Goal: Task Accomplishment & Management: Manage account settings

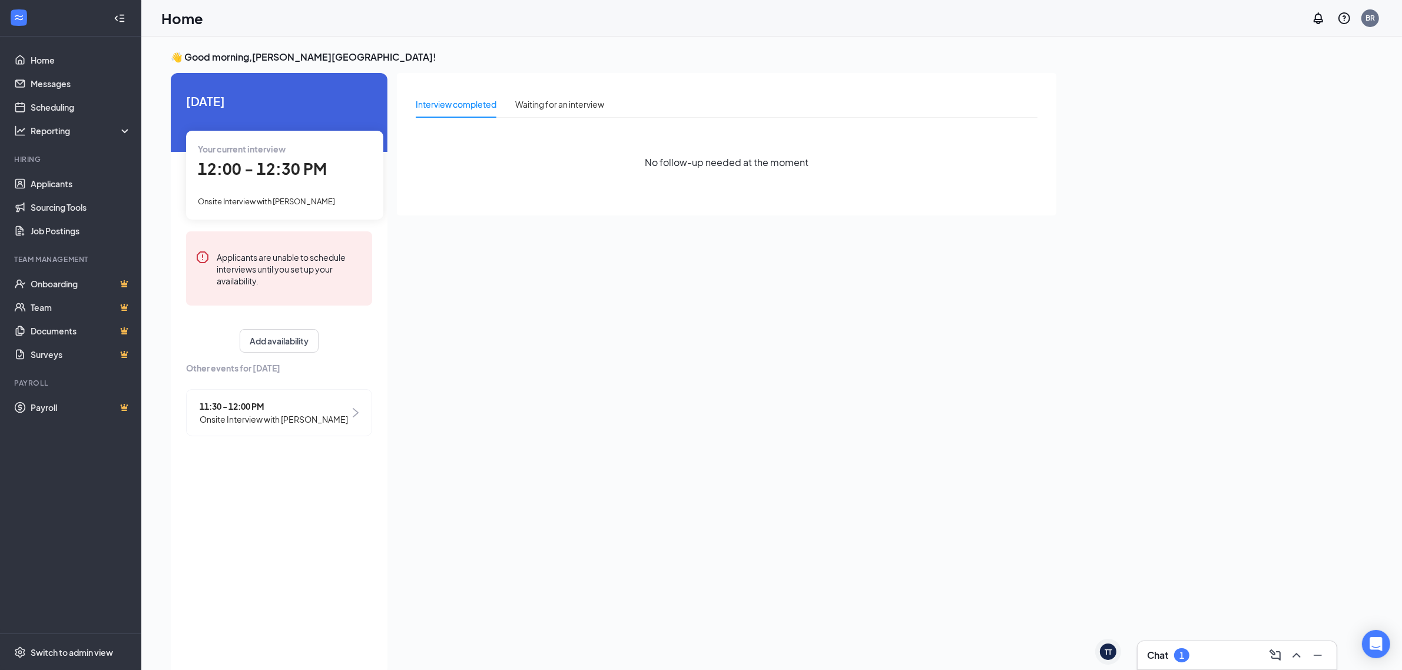
click at [1182, 645] on div "Chat 1" at bounding box center [1237, 655] width 199 height 28
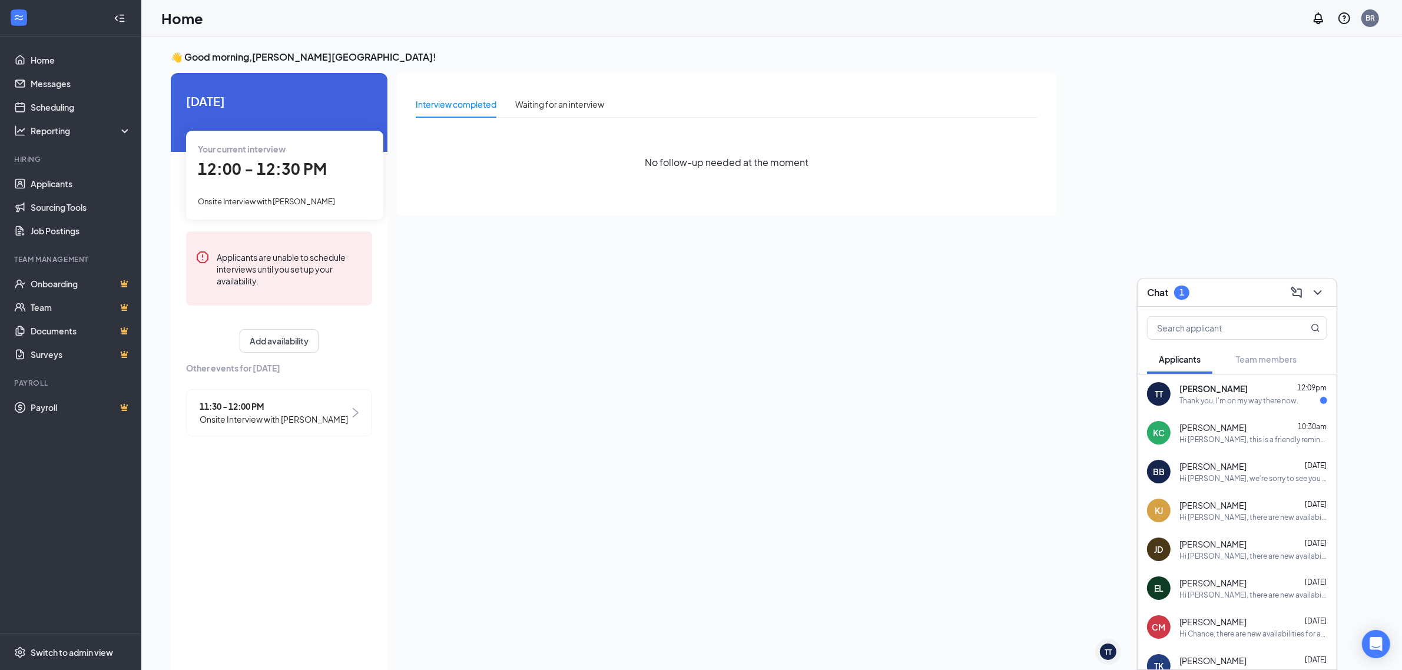
click at [1212, 396] on div "Thank you, I'm on my way there now." at bounding box center [1238, 401] width 119 height 10
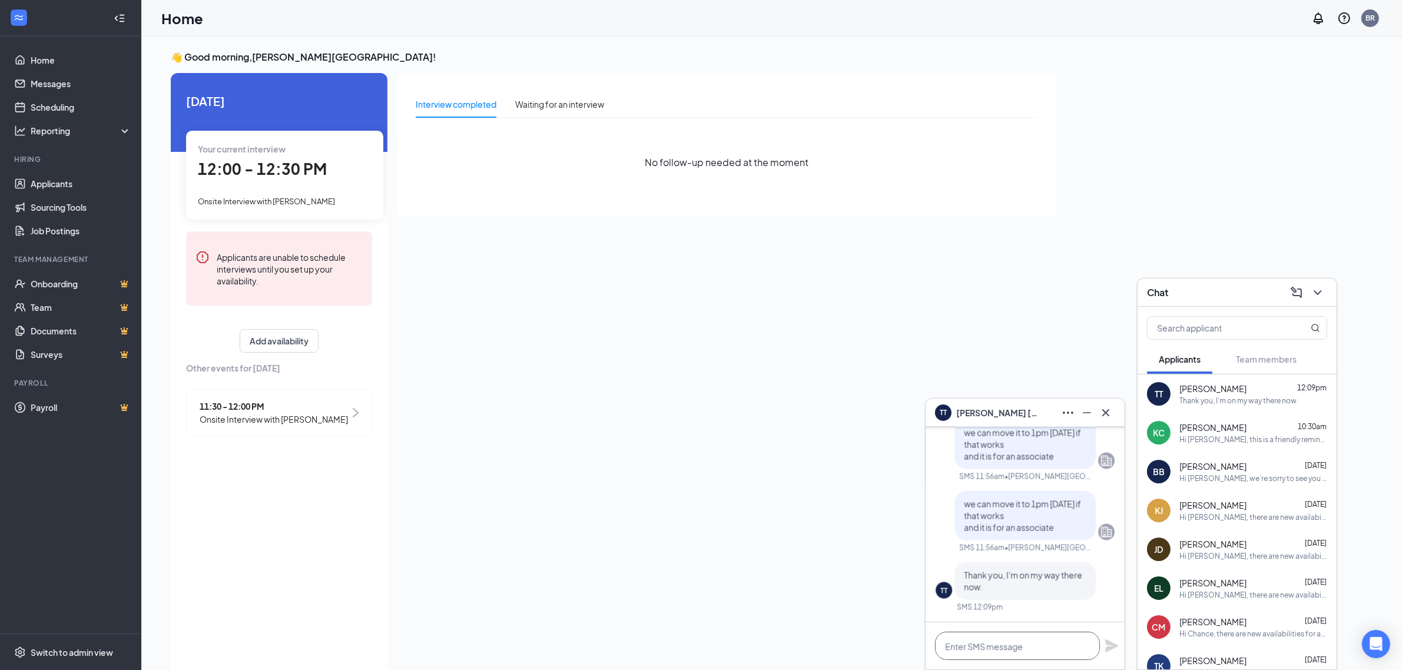
click at [1017, 644] on textarea at bounding box center [1017, 646] width 165 height 28
type textarea "ok see you soon"
click at [1113, 655] on div "ok see you soon" at bounding box center [1025, 645] width 199 height 47
click at [1110, 651] on icon "Plane" at bounding box center [1112, 646] width 14 height 14
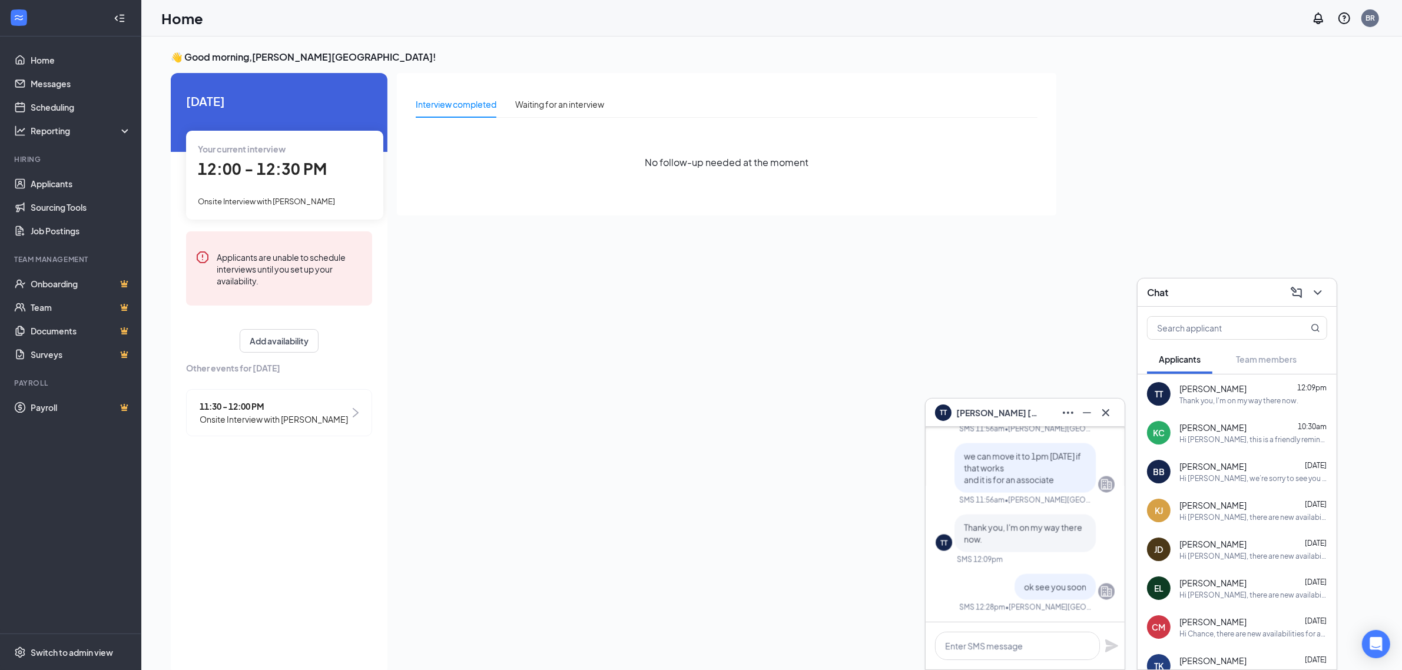
click at [831, 559] on div "Interview completed Waiting for an interview No follow-up needed at the moment" at bounding box center [726, 370] width 659 height 595
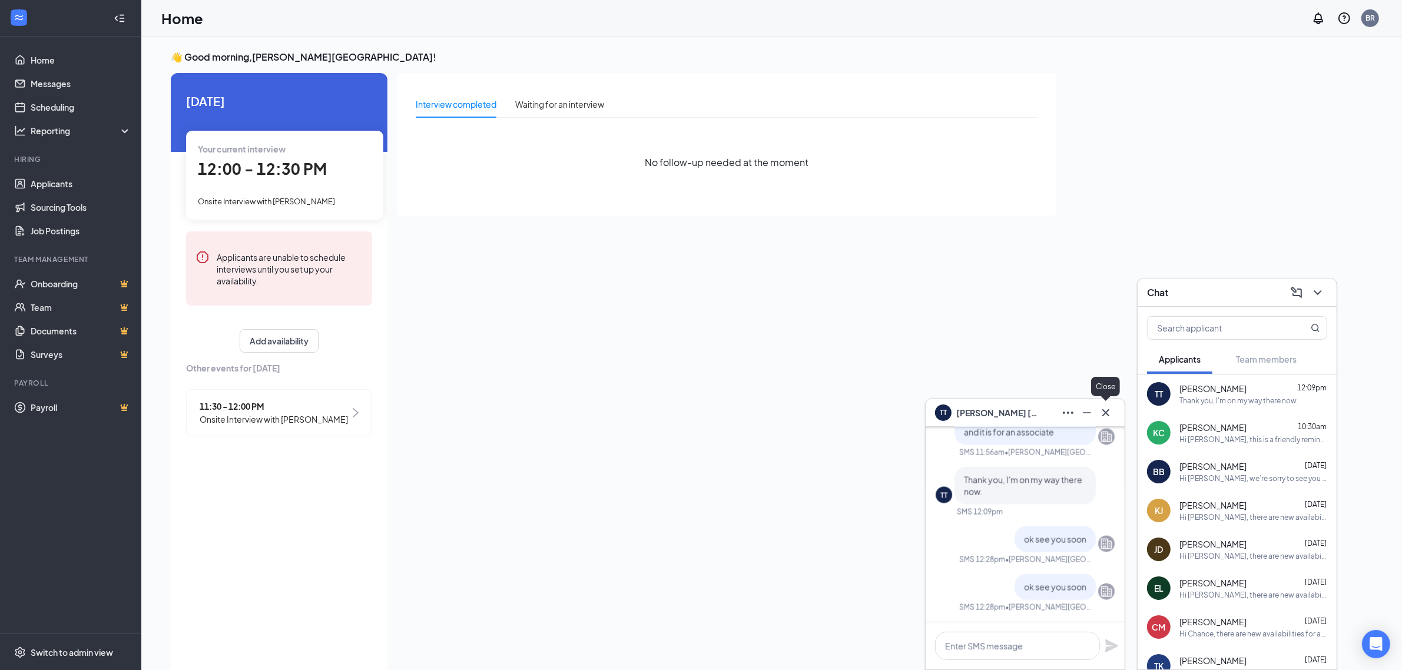
click at [1105, 409] on icon "Cross" at bounding box center [1106, 413] width 14 height 14
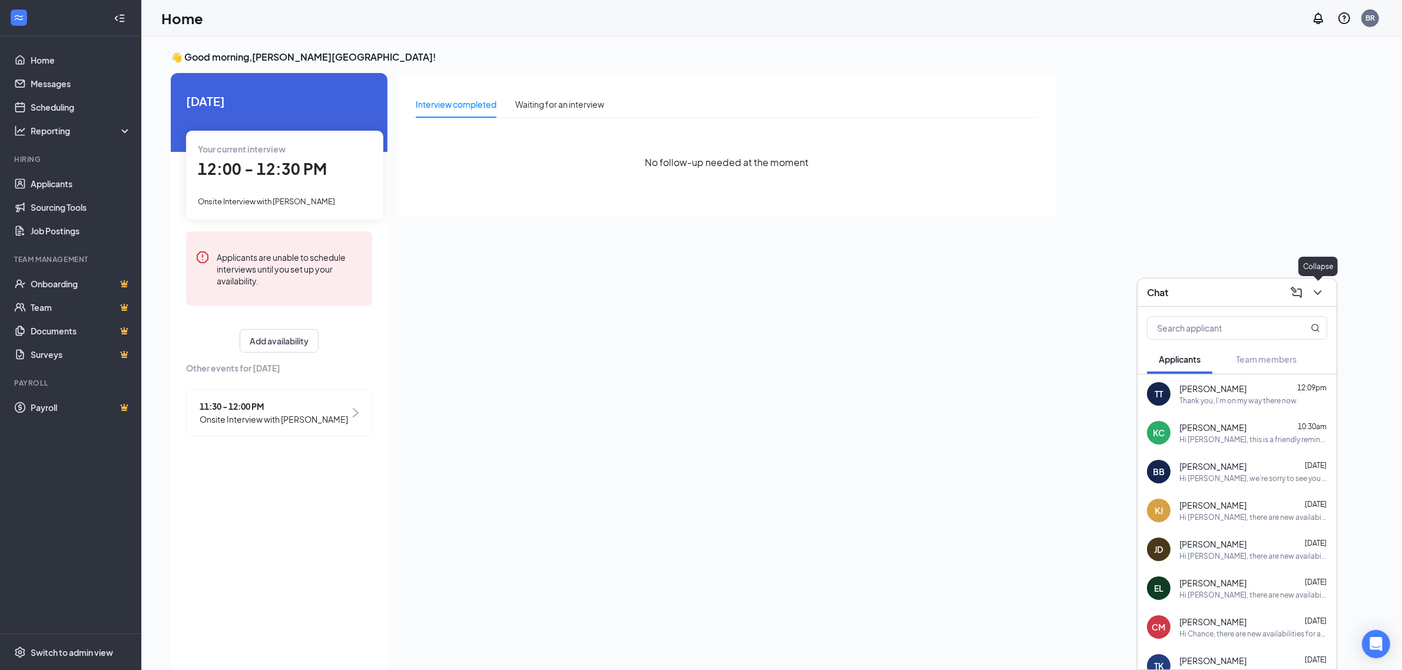
drag, startPoint x: 1320, startPoint y: 287, endPoint x: 1271, endPoint y: 278, distance: 50.2
click at [1321, 287] on icon "ChevronDown" at bounding box center [1318, 293] width 14 height 14
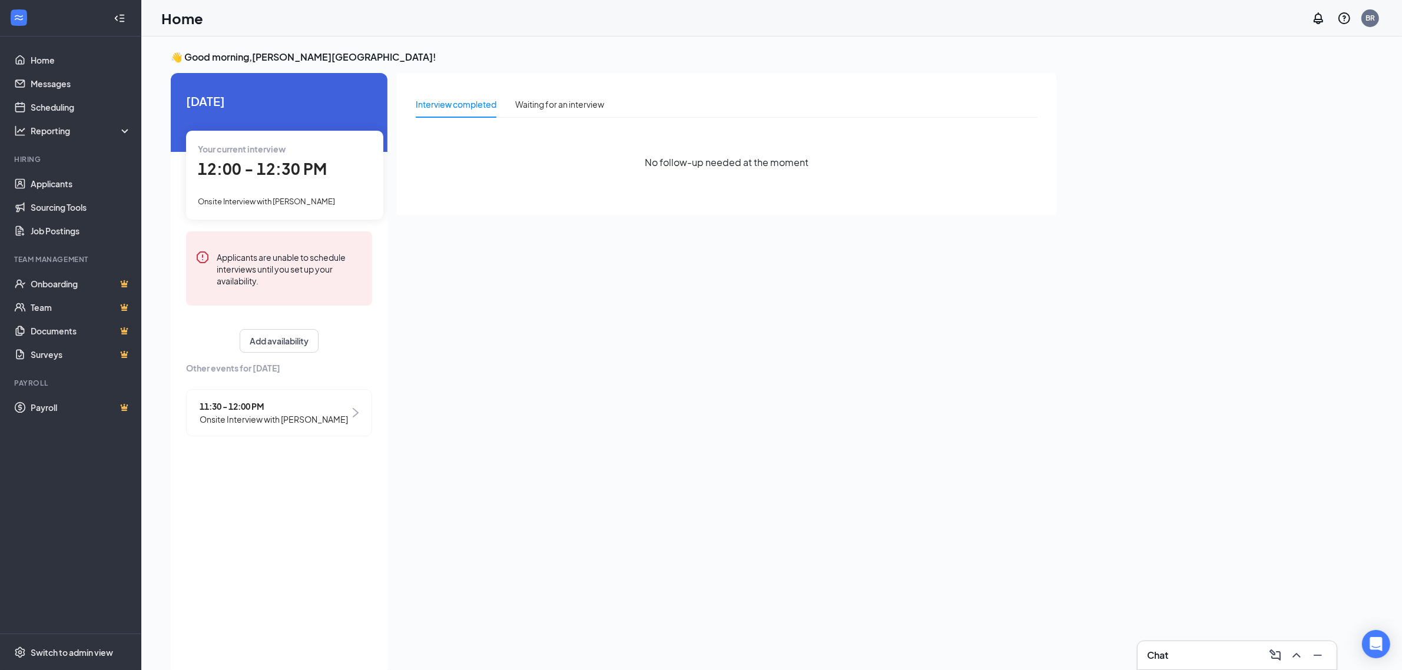
click at [1105, 245] on div "👋 Good morning, [PERSON_NAME] Road ! [DATE] Your current interview 12:00 - 12:3…" at bounding box center [771, 366] width 1221 height 630
click at [317, 406] on span "11:30 - 12:00 PM" at bounding box center [274, 406] width 148 height 13
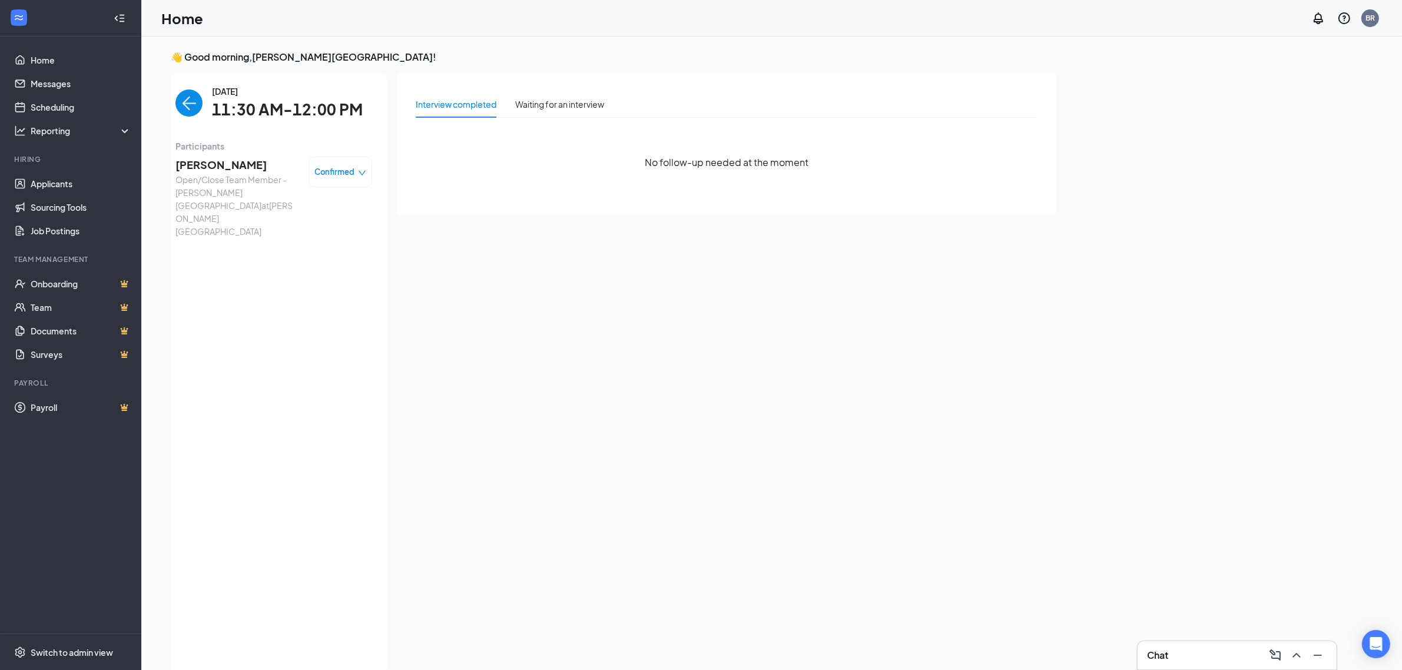
scroll to position [4, 0]
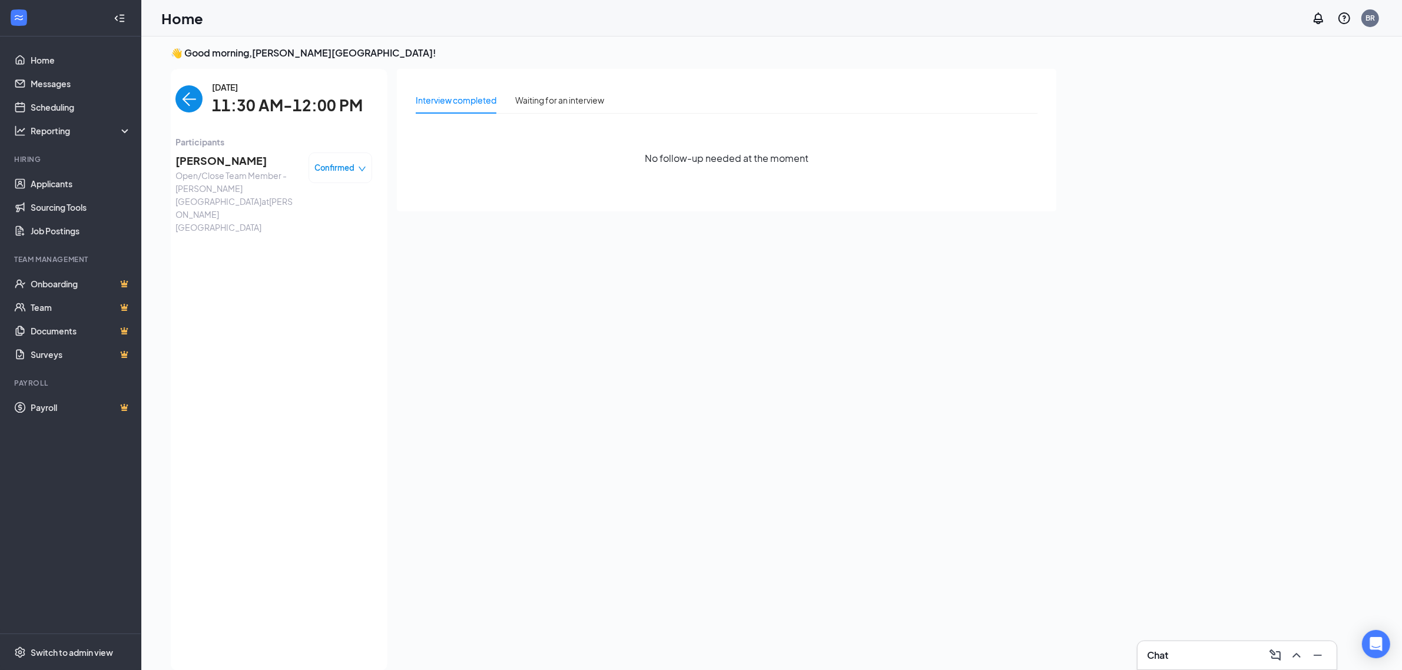
click at [326, 160] on div "Confirmed" at bounding box center [341, 167] width 64 height 31
click at [322, 162] on span "Confirmed" at bounding box center [335, 168] width 40 height 12
click at [317, 242] on span "Mark as no-show" at bounding box center [308, 242] width 65 height 13
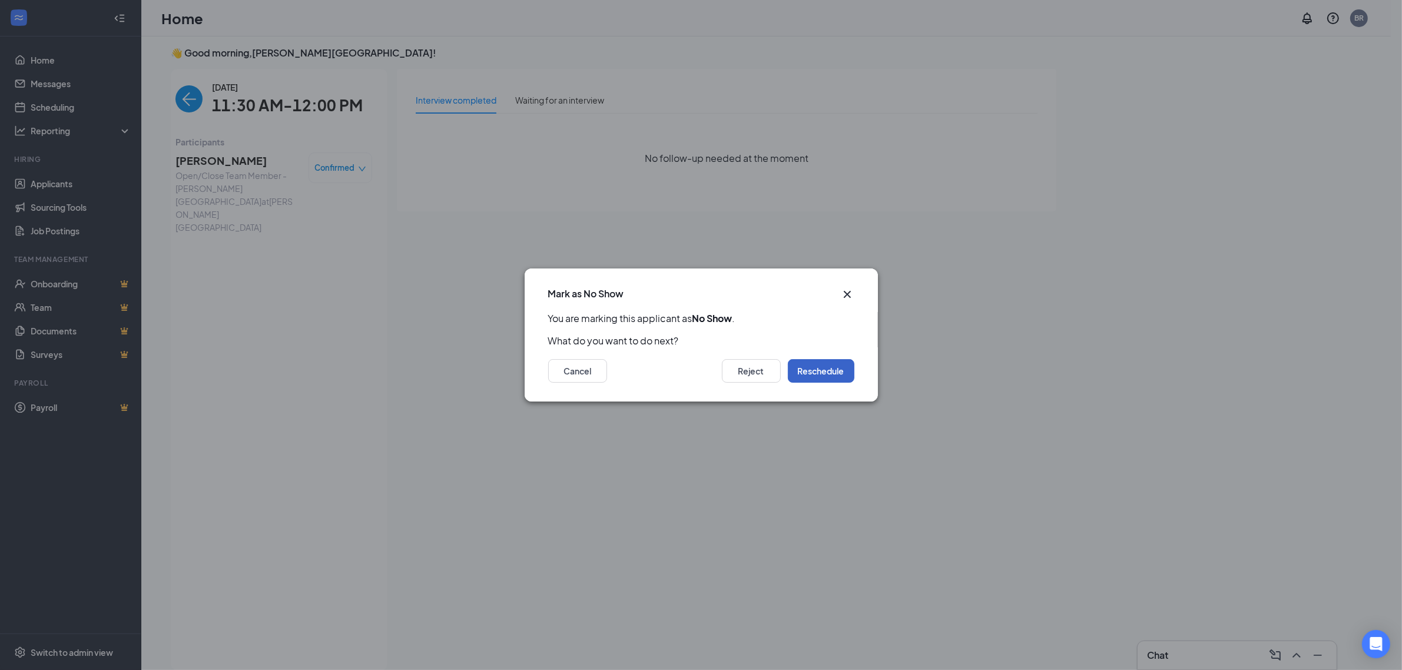
click at [814, 370] on button "Reschedule" at bounding box center [821, 371] width 67 height 24
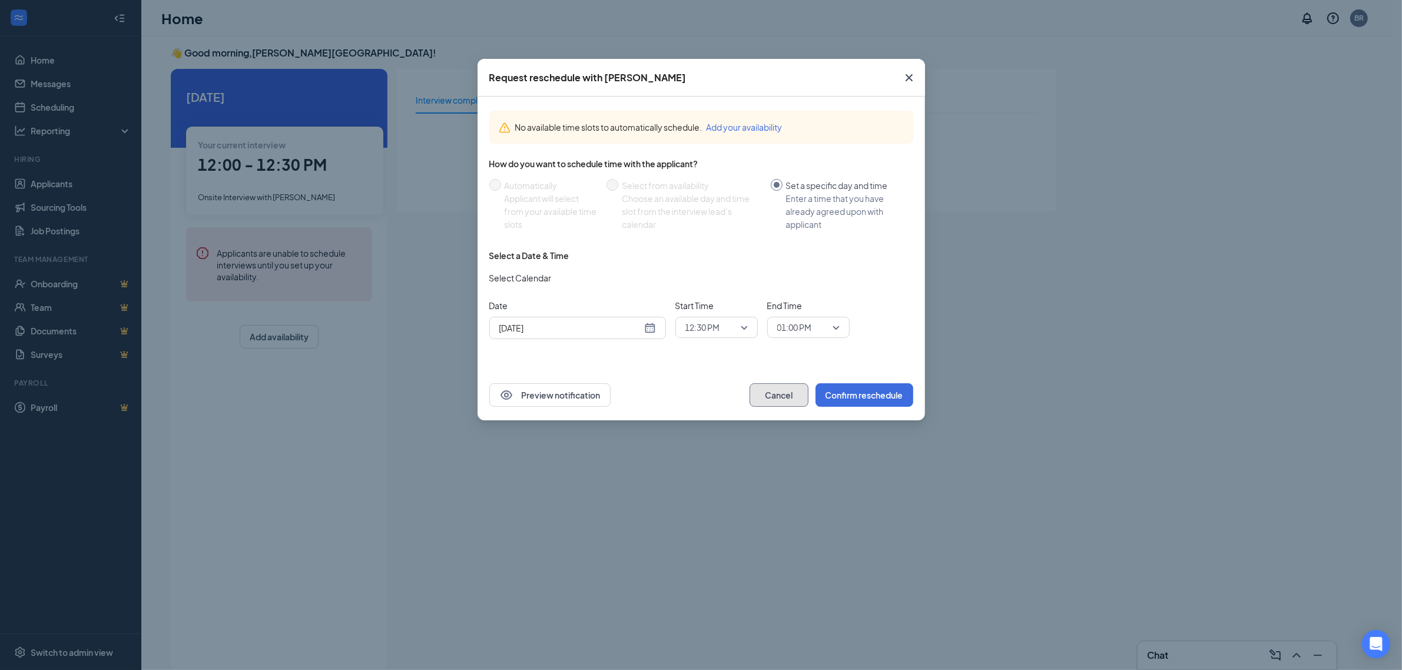
click at [767, 390] on button "Cancel" at bounding box center [779, 395] width 59 height 24
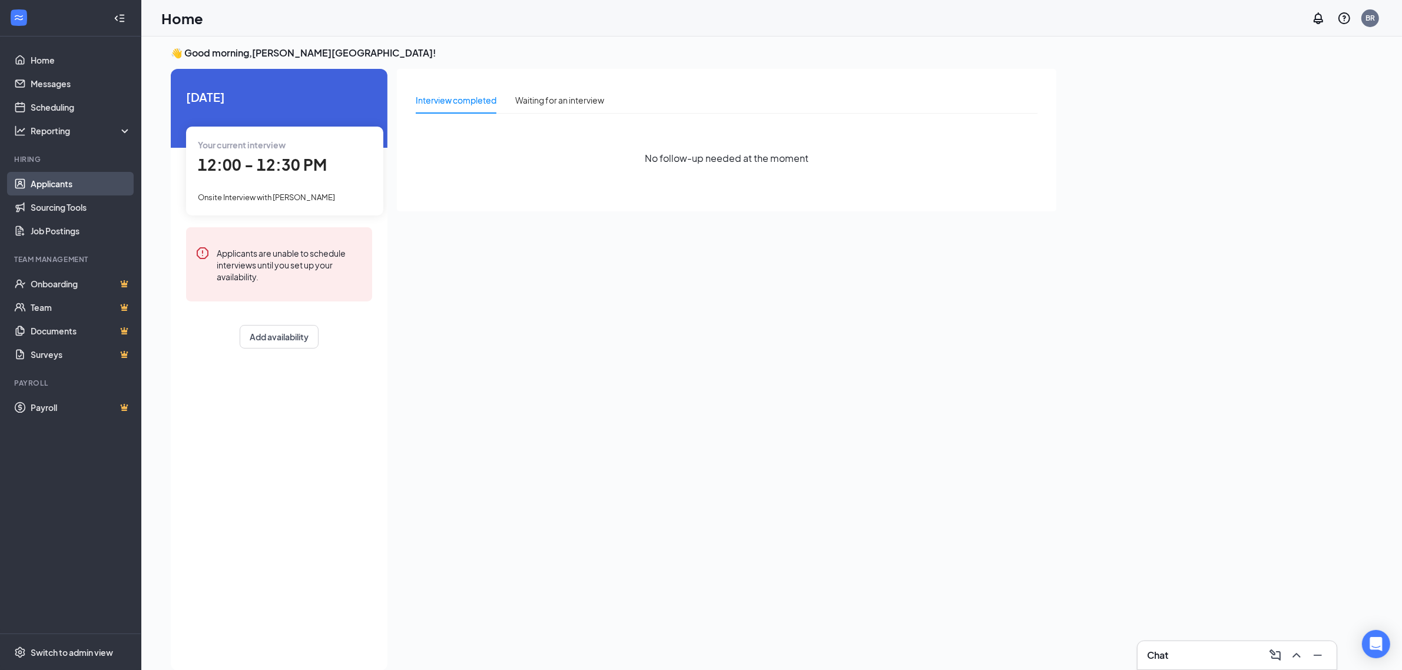
click at [57, 181] on link "Applicants" at bounding box center [81, 184] width 101 height 24
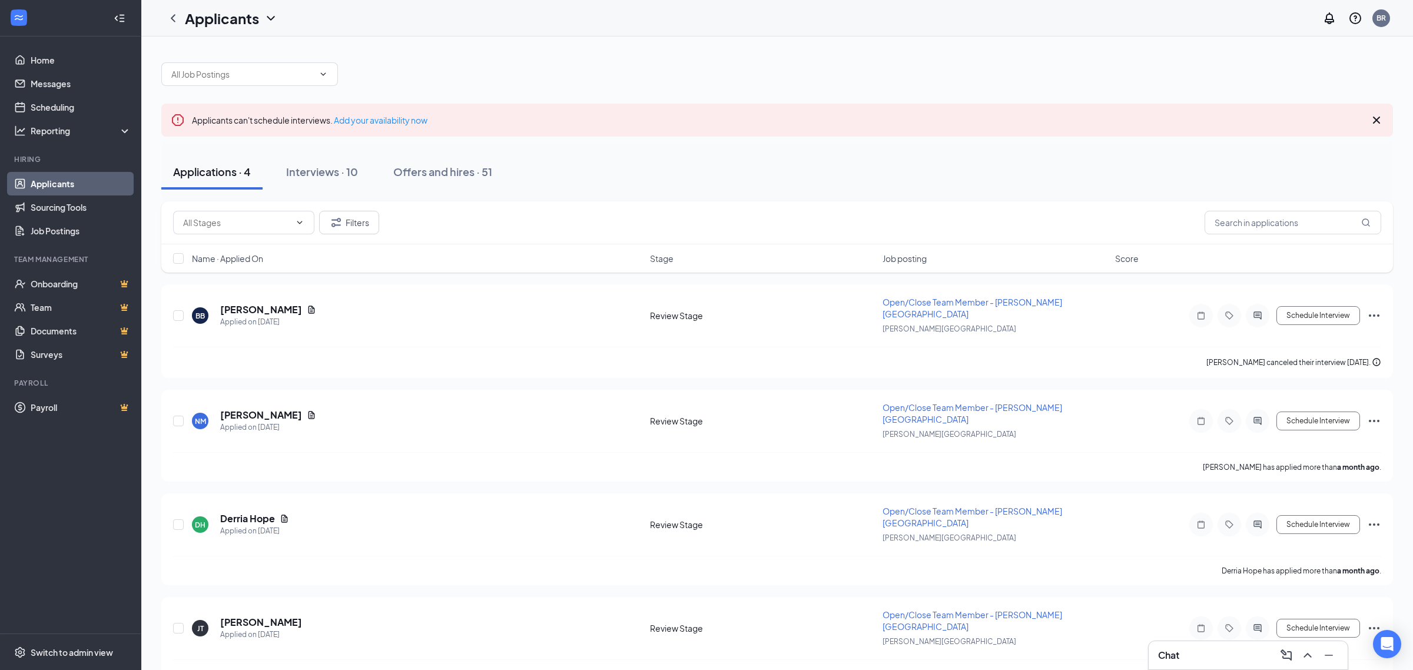
click at [573, 187] on div "Applications · 4 Interviews · 10 Offers and hires · 51" at bounding box center [777, 171] width 1232 height 35
click at [296, 218] on icon "ChevronDown" at bounding box center [299, 222] width 9 height 9
click at [296, 218] on icon "ChevronUp" at bounding box center [299, 222] width 9 height 9
click at [455, 213] on div "Filters" at bounding box center [777, 223] width 1208 height 24
click at [301, 227] on icon "ChevronDown" at bounding box center [299, 222] width 9 height 9
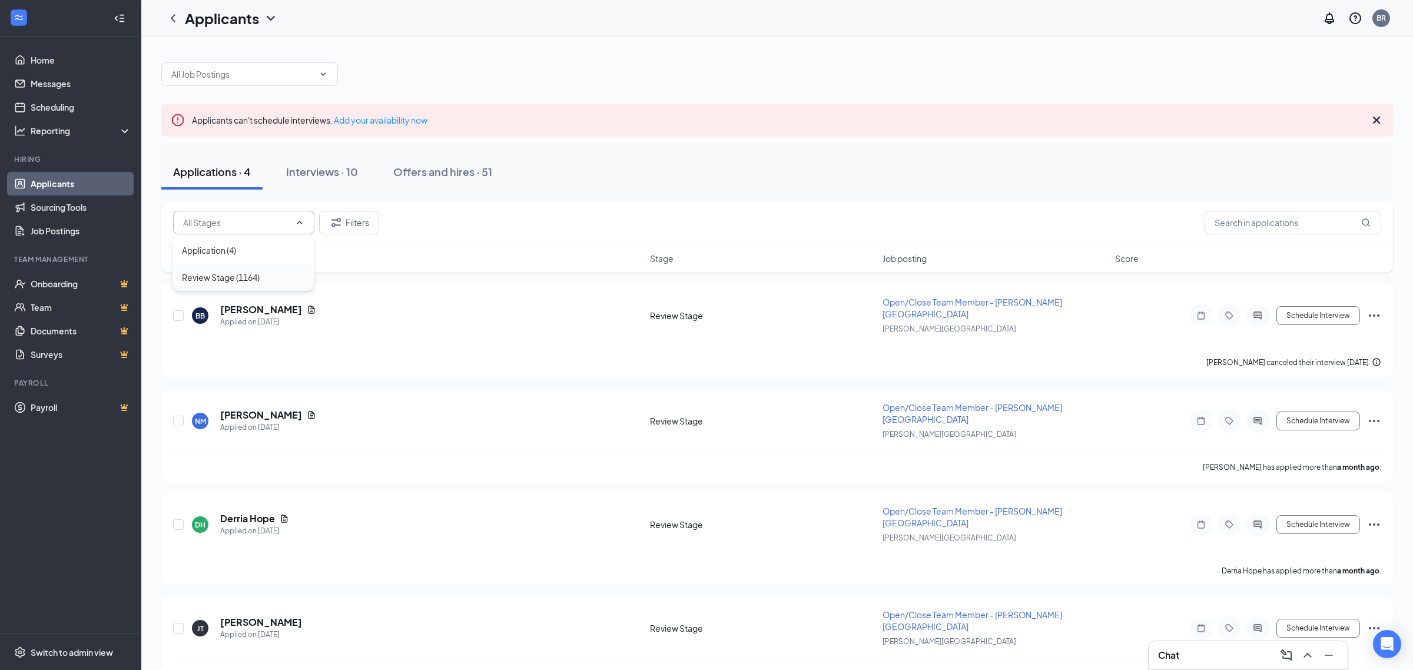
click at [263, 271] on div "Review Stage (1164)" at bounding box center [243, 277] width 122 height 13
type input "Review Stage (1164)"
click at [287, 224] on icon "Cross" at bounding box center [287, 222] width 9 height 9
click at [286, 224] on input "text" at bounding box center [236, 222] width 107 height 13
click at [425, 215] on div "Filters" at bounding box center [777, 223] width 1208 height 24
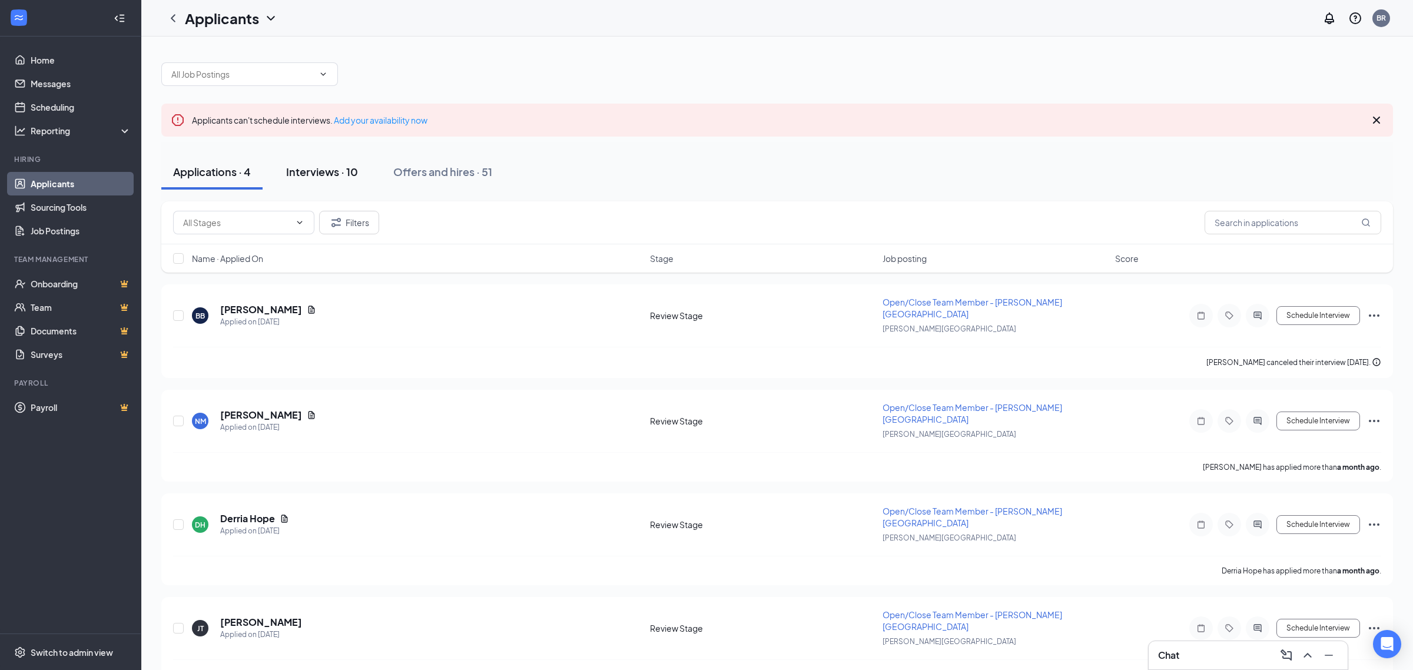
click at [327, 170] on div "Interviews · 10" at bounding box center [322, 171] width 72 height 15
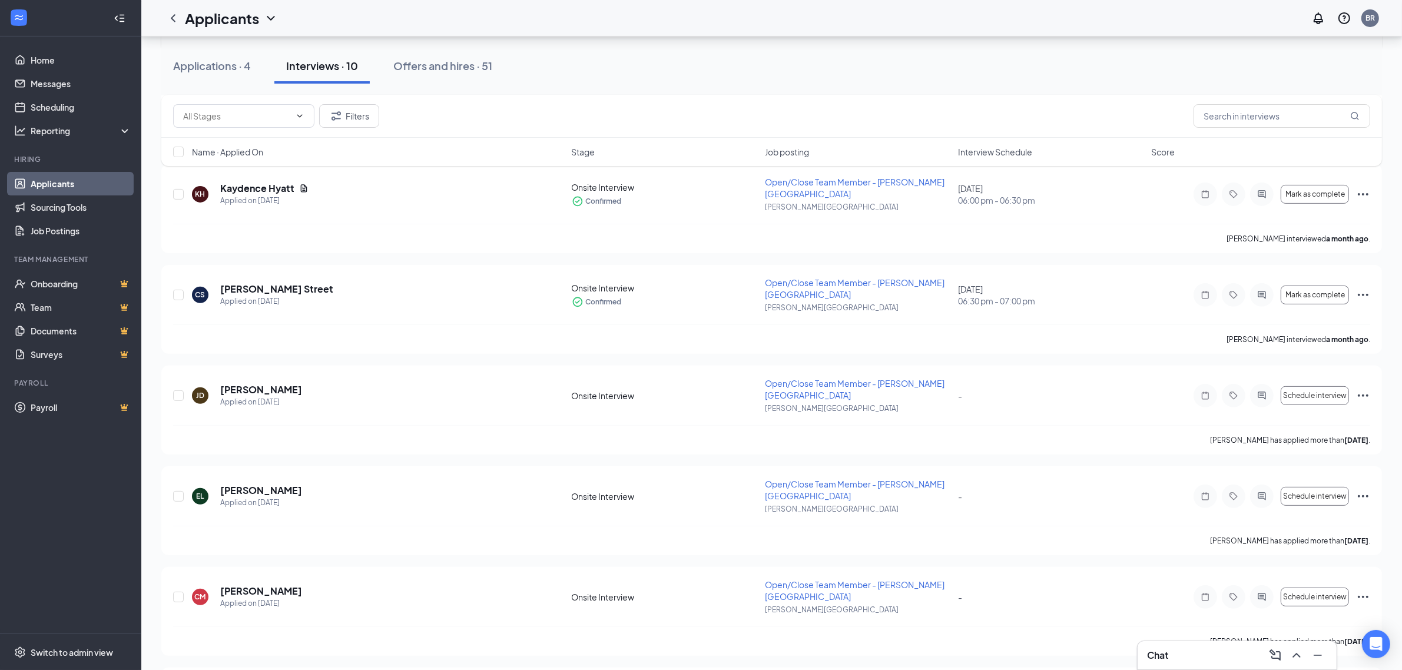
scroll to position [4, 0]
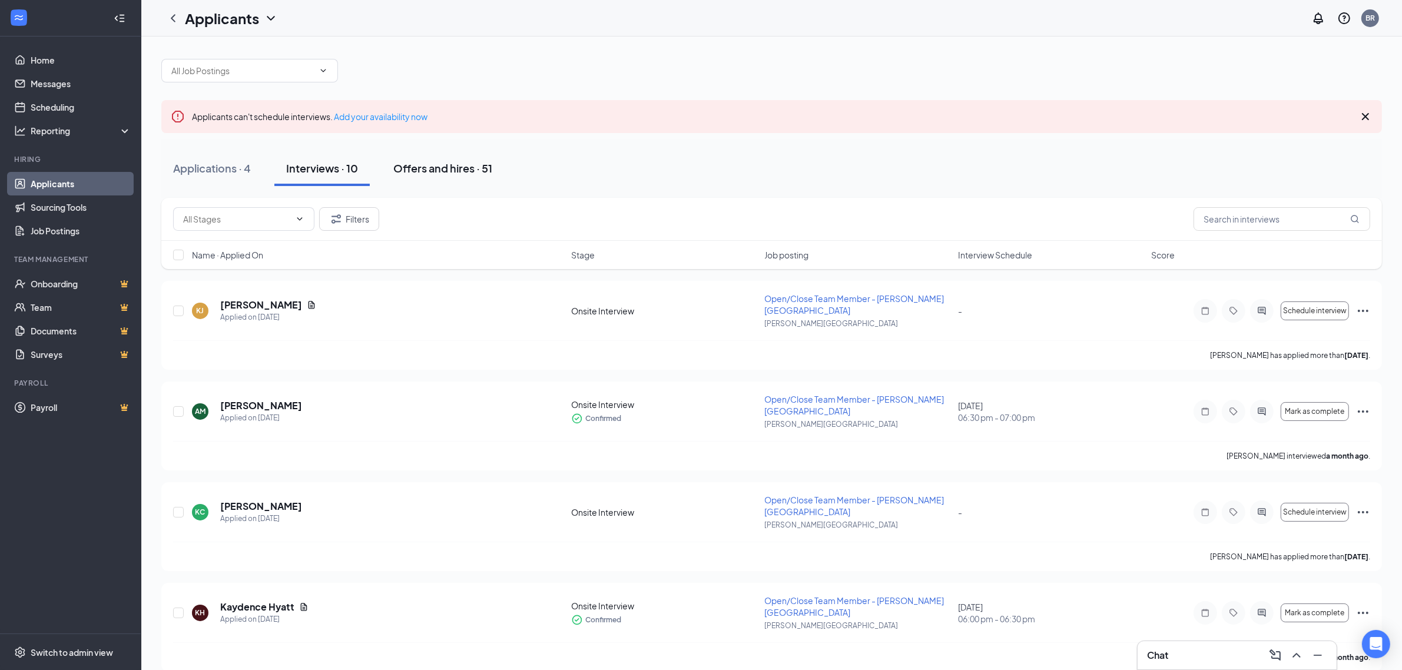
click at [422, 178] on button "Offers and hires · 51" at bounding box center [443, 168] width 122 height 35
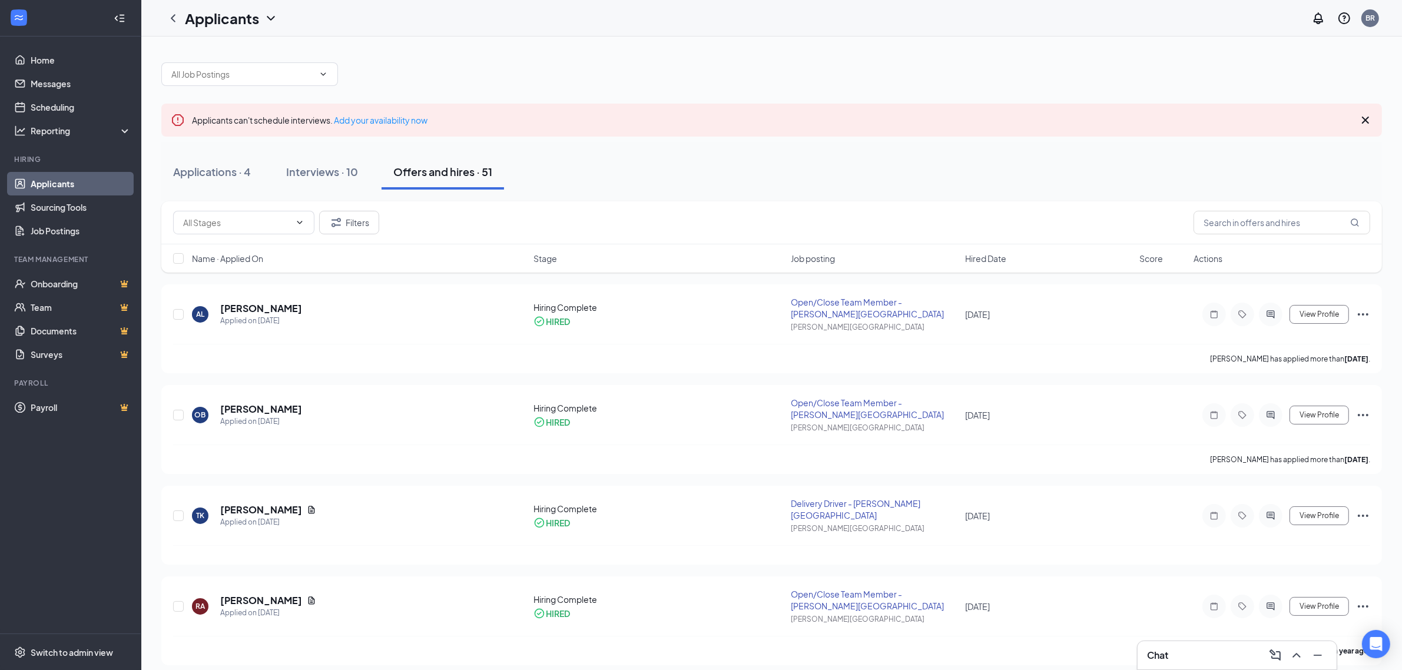
click at [442, 218] on div "Filters" at bounding box center [771, 223] width 1197 height 24
drag, startPoint x: 222, startPoint y: 184, endPoint x: 312, endPoint y: 175, distance: 90.6
click at [221, 184] on button "Applications · 4" at bounding box center [211, 171] width 101 height 35
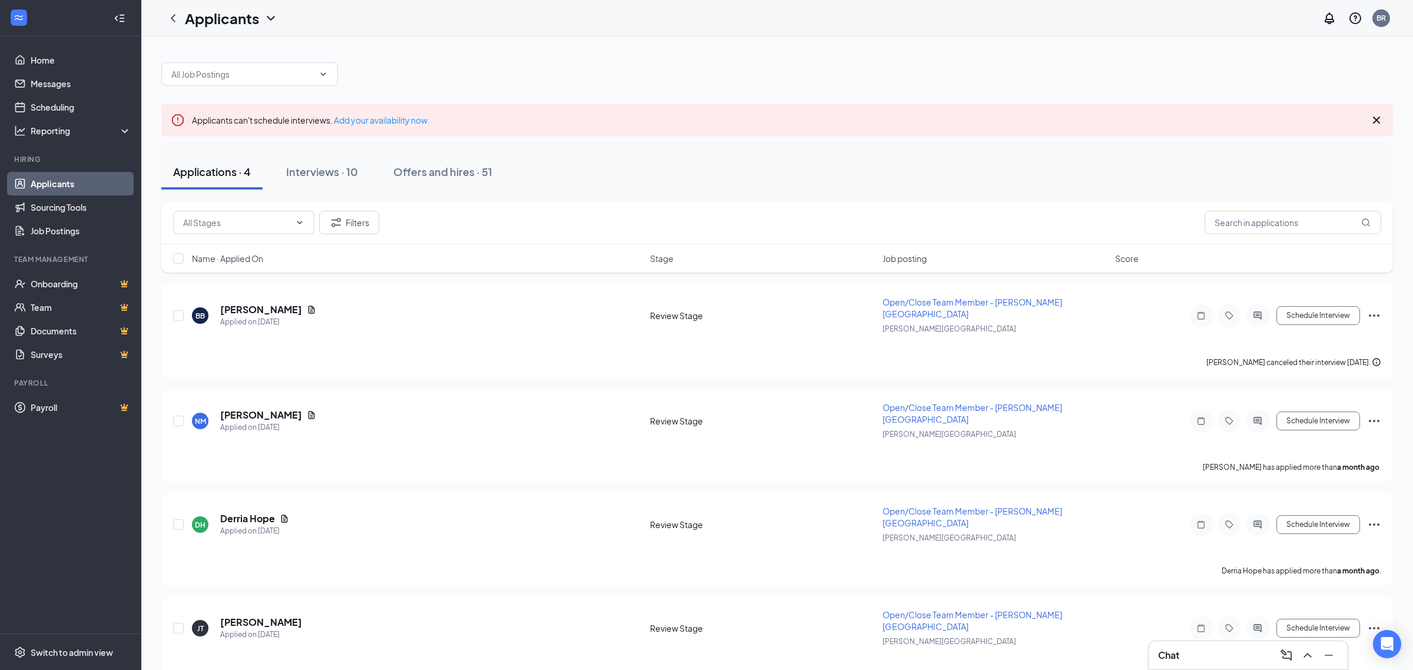
click at [607, 157] on div "Applications · 4 Interviews · 10 Offers and hires · 51" at bounding box center [777, 171] width 1232 height 35
click at [336, 184] on button "Interviews · 10" at bounding box center [321, 171] width 95 height 35
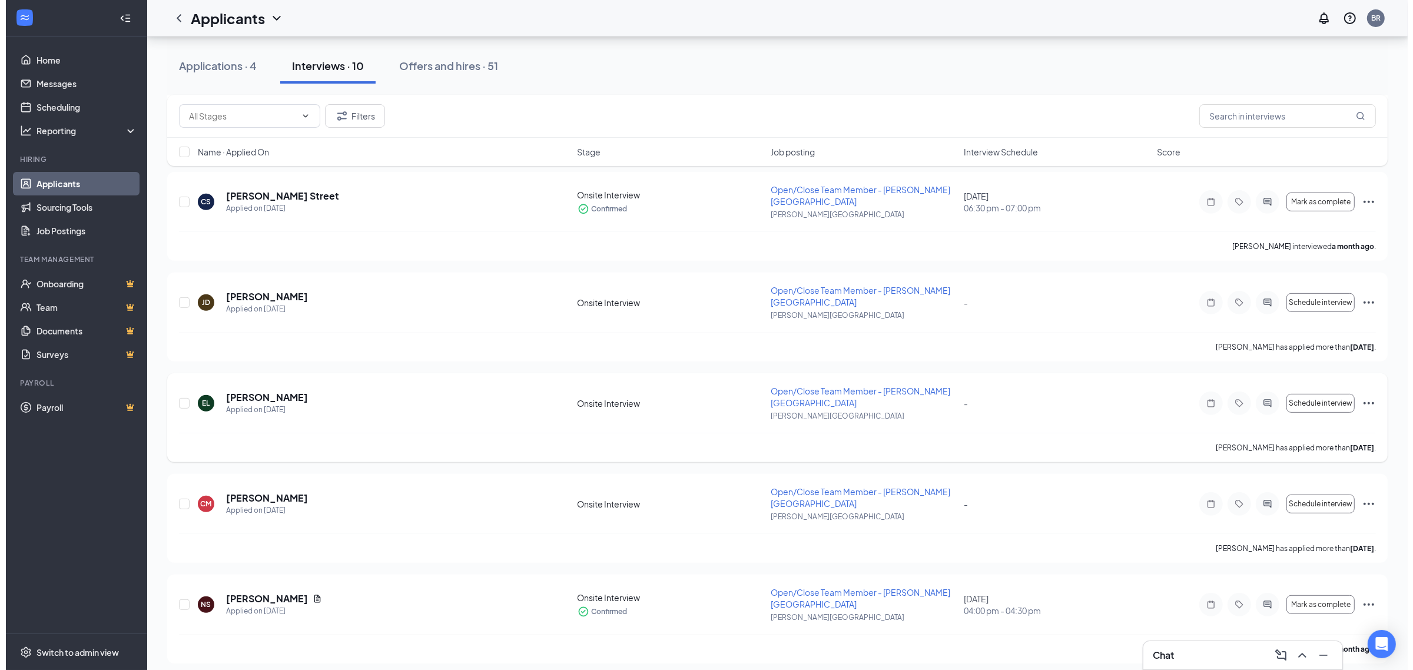
scroll to position [519, 0]
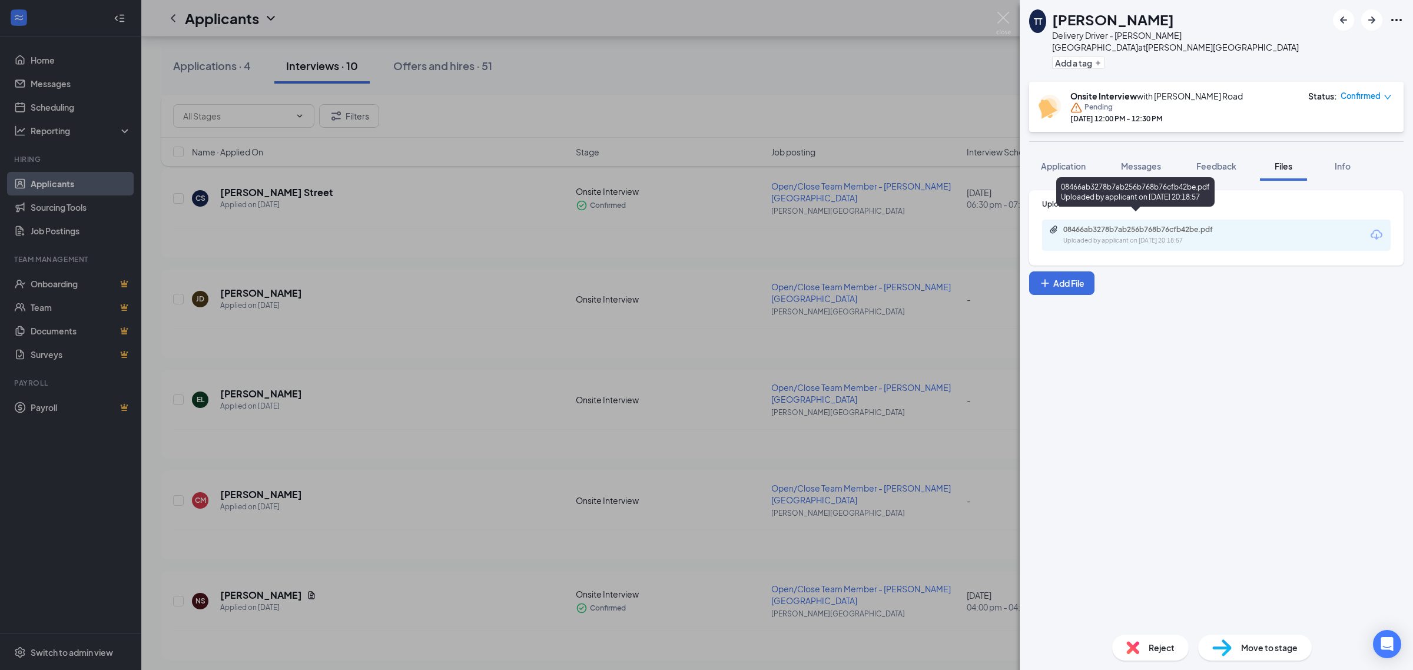
click at [1147, 225] on div "08466ab3278b7ab256b768b76cfb42be.pdf" at bounding box center [1145, 229] width 165 height 9
